Goal: Information Seeking & Learning: Learn about a topic

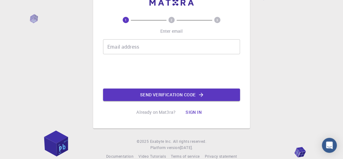
scroll to position [31, 0]
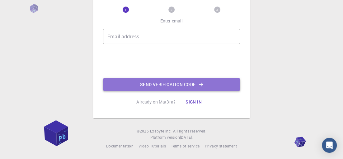
click at [173, 82] on button "Send verification code" at bounding box center [171, 84] width 137 height 12
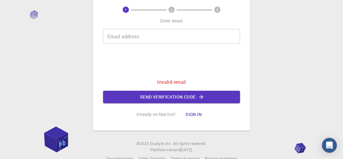
click at [168, 81] on p "Invalid email" at bounding box center [171, 81] width 29 height 7
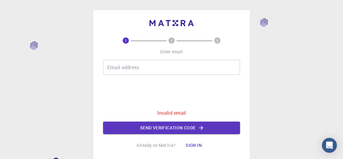
scroll to position [43, 0]
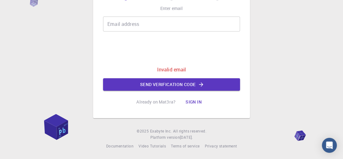
click at [193, 101] on button "Sign in" at bounding box center [193, 101] width 26 height 12
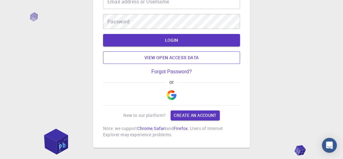
click at [161, 57] on link "View open access data" at bounding box center [171, 57] width 137 height 12
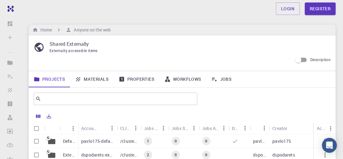
click at [98, 78] on link "Materials" at bounding box center [92, 79] width 44 height 16
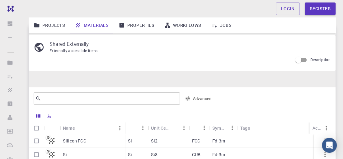
scroll to position [64, 0]
